Goal: Check status

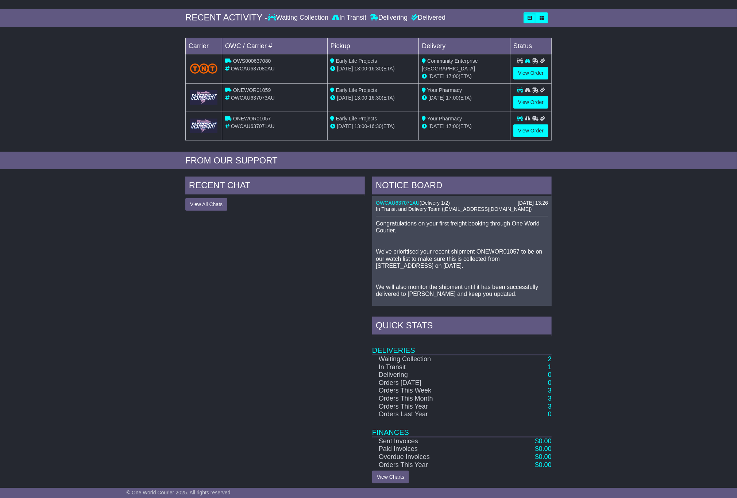
scroll to position [112, 0]
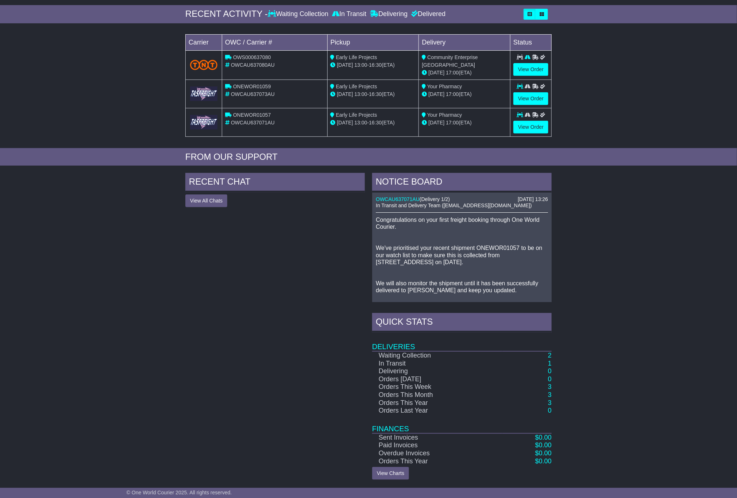
click at [554, 354] on div "NOTICE BOARD [DATE] 13:26 OWCAU637071AU ( Delivery 1/2 ) In Transit and Deliver…" at bounding box center [461, 326] width 187 height 307
click at [549, 354] on link "2" at bounding box center [550, 355] width 4 height 7
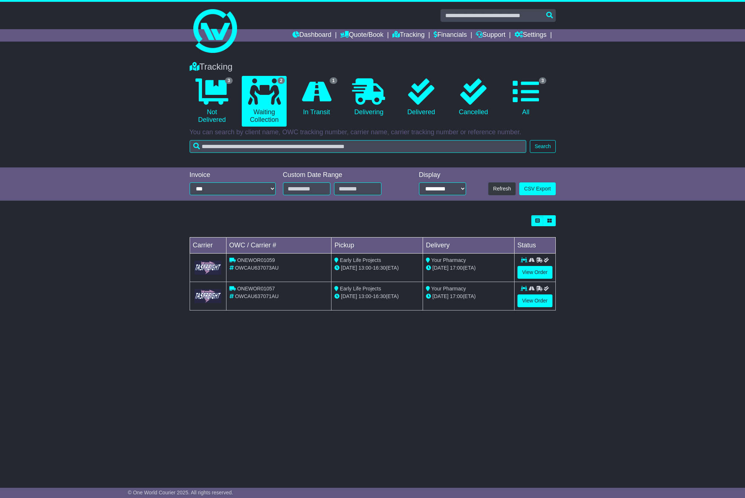
click at [655, 247] on div "Loading... No bookings found Carrier OWC / Carrier # Pickup Delivery Status ONE…" at bounding box center [372, 267] width 745 height 110
click at [617, 249] on div "Loading... No bookings found Carrier OWC / Carrier # Pickup Delivery Status ONE…" at bounding box center [372, 267] width 745 height 110
click at [260, 297] on span "OWCAU637071AU" at bounding box center [257, 296] width 44 height 6
copy span "OWCAU637071AU"
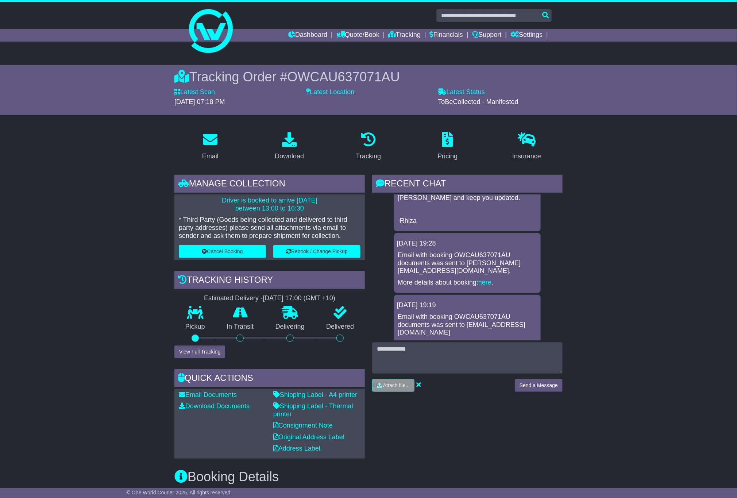
scroll to position [137, 0]
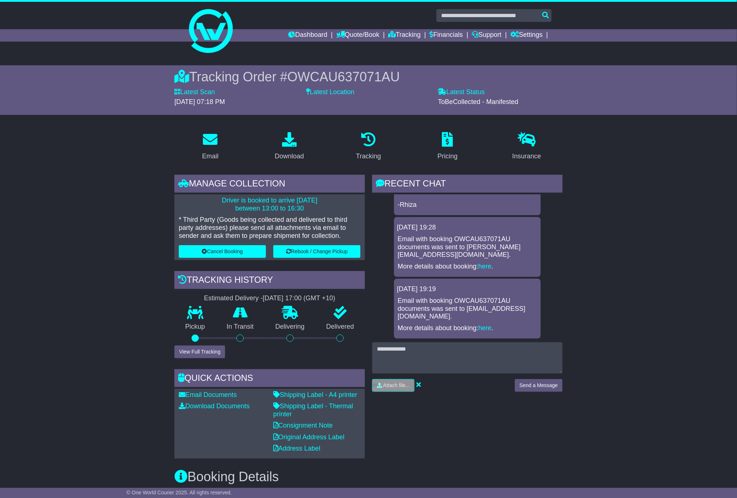
click at [348, 76] on span "OWCAU637071AU" at bounding box center [343, 76] width 112 height 15
